Goal: Task Accomplishment & Management: Use online tool/utility

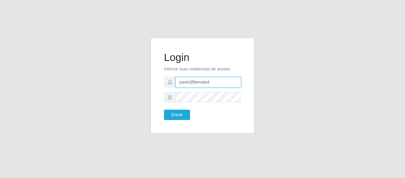
drag, startPoint x: 211, startPoint y: 82, endPoint x: 174, endPoint y: 80, distance: 36.6
click at [174, 80] on div "paulo@bemais4" at bounding box center [202, 82] width 77 height 10
type input "juliomarques@carone"
click at [164, 109] on button "Entrar" at bounding box center [177, 114] width 26 height 10
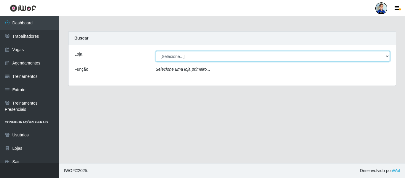
click at [171, 59] on select "[Selecione...] [GEOGRAPHIC_DATA] - [GEOGRAPHIC_DATA] [GEOGRAPHIC_DATA] - [GEOGR…" at bounding box center [273, 56] width 235 height 10
click at [156, 51] on select "[Selecione...] [GEOGRAPHIC_DATA] - [GEOGRAPHIC_DATA] [GEOGRAPHIC_DATA] - [GEOGR…" at bounding box center [273, 56] width 235 height 10
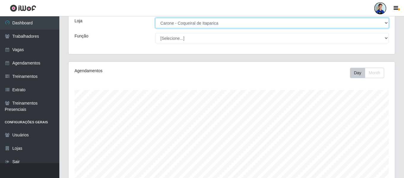
scroll to position [111, 0]
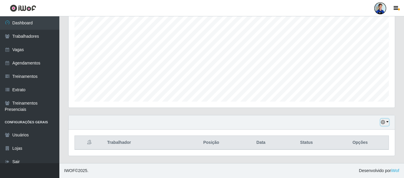
click at [387, 123] on button "button" at bounding box center [384, 122] width 8 height 7
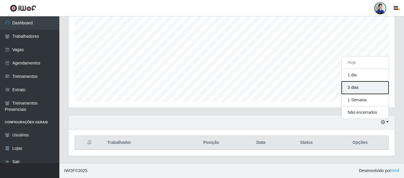
click at [362, 86] on button "3 dias" at bounding box center [364, 87] width 47 height 12
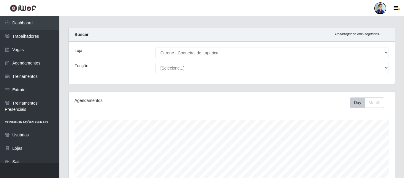
scroll to position [0, 0]
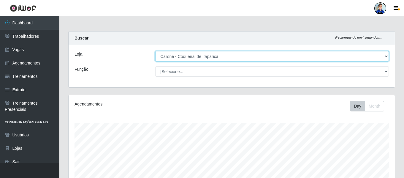
click at [231, 58] on select "[Selecione...] [GEOGRAPHIC_DATA] - [GEOGRAPHIC_DATA] [GEOGRAPHIC_DATA] - [GEOGR…" at bounding box center [271, 56] width 233 height 10
click at [155, 51] on select "[Selecione...] [GEOGRAPHIC_DATA] - [GEOGRAPHIC_DATA] [GEOGRAPHIC_DATA] - [GEOGR…" at bounding box center [271, 56] width 233 height 10
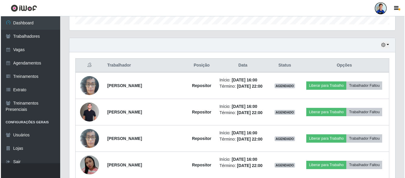
scroll to position [188, 0]
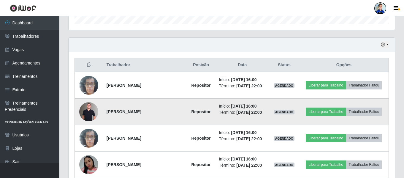
click at [87, 111] on img at bounding box center [88, 111] width 19 height 19
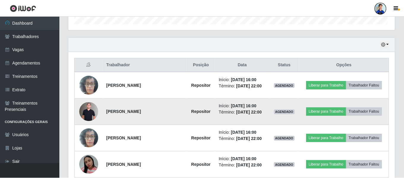
scroll to position [123, 323]
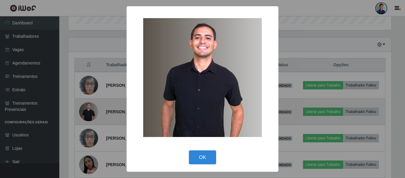
click at [87, 111] on div "× OK Cancel" at bounding box center [202, 89] width 405 height 178
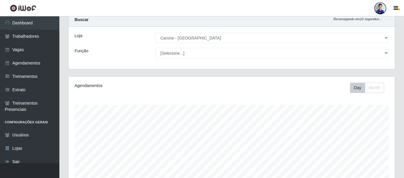
scroll to position [0, 0]
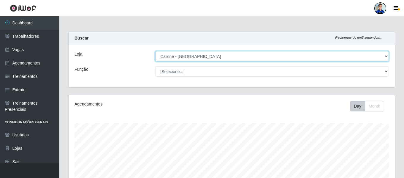
click at [387, 57] on select "[Selecione...] [GEOGRAPHIC_DATA] - [GEOGRAPHIC_DATA] [GEOGRAPHIC_DATA] - [GEOGR…" at bounding box center [271, 56] width 233 height 10
click at [155, 51] on select "[Selecione...] [GEOGRAPHIC_DATA] - [GEOGRAPHIC_DATA] [GEOGRAPHIC_DATA] - [GEOGR…" at bounding box center [271, 56] width 233 height 10
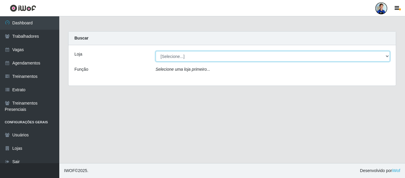
click at [169, 53] on select "[Selecione...] [GEOGRAPHIC_DATA] - [GEOGRAPHIC_DATA] [GEOGRAPHIC_DATA] - [GEOGR…" at bounding box center [273, 56] width 235 height 10
click at [156, 51] on select "[Selecione...] [GEOGRAPHIC_DATA] - [GEOGRAPHIC_DATA] [GEOGRAPHIC_DATA] - [GEOGR…" at bounding box center [273, 56] width 235 height 10
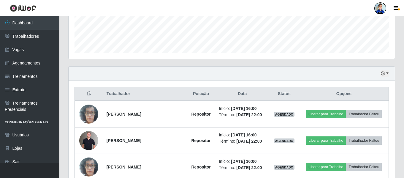
scroll to position [160, 0]
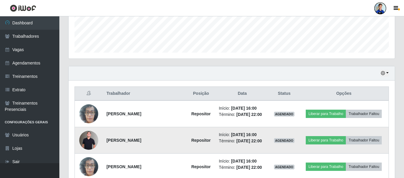
drag, startPoint x: 152, startPoint y: 141, endPoint x: 102, endPoint y: 142, distance: 50.4
click at [103, 142] on td "[PERSON_NAME]" at bounding box center [145, 140] width 84 height 26
copy strong "[PERSON_NAME]"
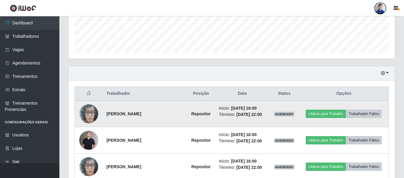
click at [201, 115] on strong "Repositor" at bounding box center [200, 113] width 19 height 5
copy tr "Repositor"
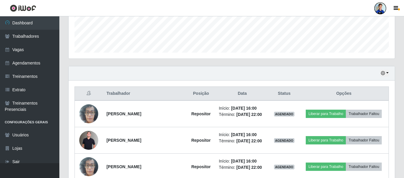
click at [71, 100] on div "Trabalhador Posição Data Status Opções [PERSON_NAME] Repositor Início: [DATE] 1…" at bounding box center [232, 159] width 326 height 158
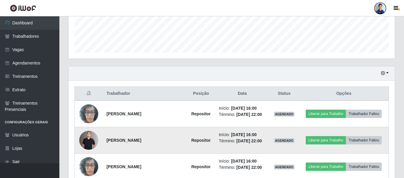
click at [125, 142] on strong "[PERSON_NAME]" at bounding box center [124, 140] width 35 height 5
copy strong "[PERSON_NAME]"
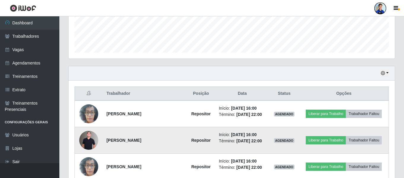
click at [205, 138] on strong "Repositor" at bounding box center [200, 140] width 19 height 5
click at [126, 140] on strong "[PERSON_NAME]" at bounding box center [124, 140] width 35 height 5
copy strong "[PERSON_NAME]"
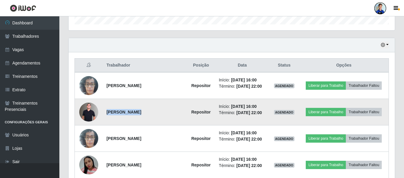
scroll to position [185, 0]
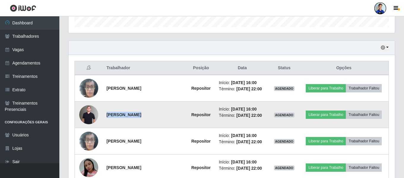
click at [141, 115] on strong "[PERSON_NAME]" at bounding box center [124, 114] width 35 height 5
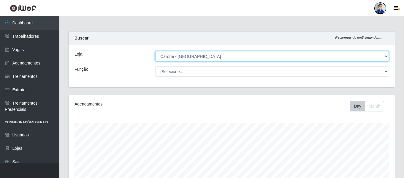
click at [184, 55] on select "[Selecione...] [GEOGRAPHIC_DATA] - [GEOGRAPHIC_DATA] [GEOGRAPHIC_DATA] - [GEOGR…" at bounding box center [271, 56] width 233 height 10
select select "525"
click at [155, 51] on select "[Selecione...] [GEOGRAPHIC_DATA] - [GEOGRAPHIC_DATA] [GEOGRAPHIC_DATA] - [GEOGR…" at bounding box center [271, 56] width 233 height 10
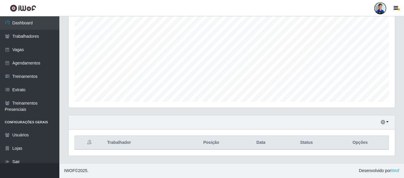
scroll to position [137, 0]
